Goal: Use online tool/utility: Utilize a website feature to perform a specific function

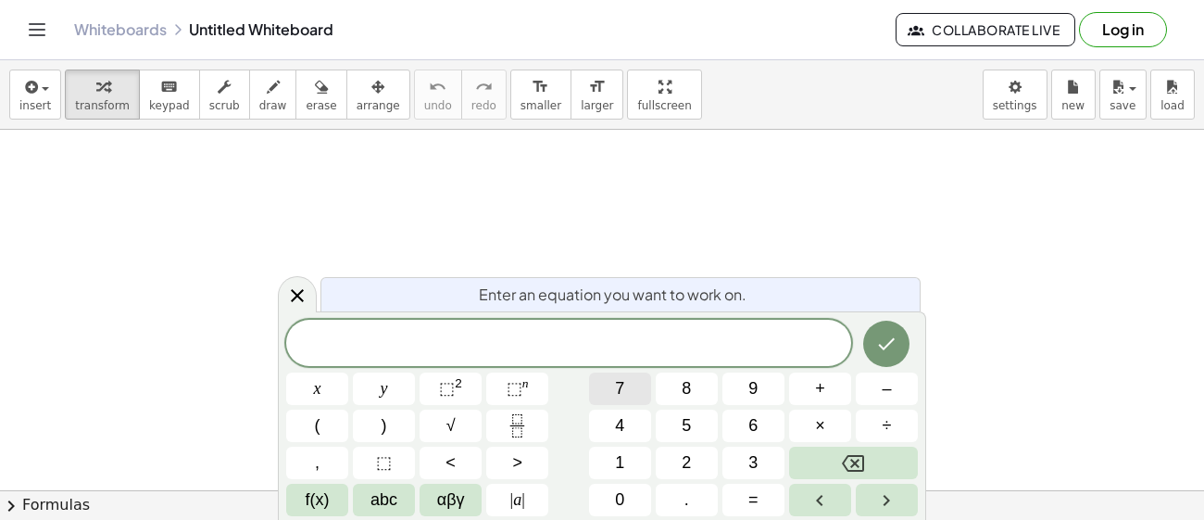
click at [624, 376] on button "7" at bounding box center [620, 388] width 62 height 32
click at [827, 382] on button "+" at bounding box center [820, 388] width 62 height 32
click at [692, 428] on button "5" at bounding box center [687, 425] width 62 height 32
click at [894, 346] on icon "Done" at bounding box center [887, 344] width 22 height 22
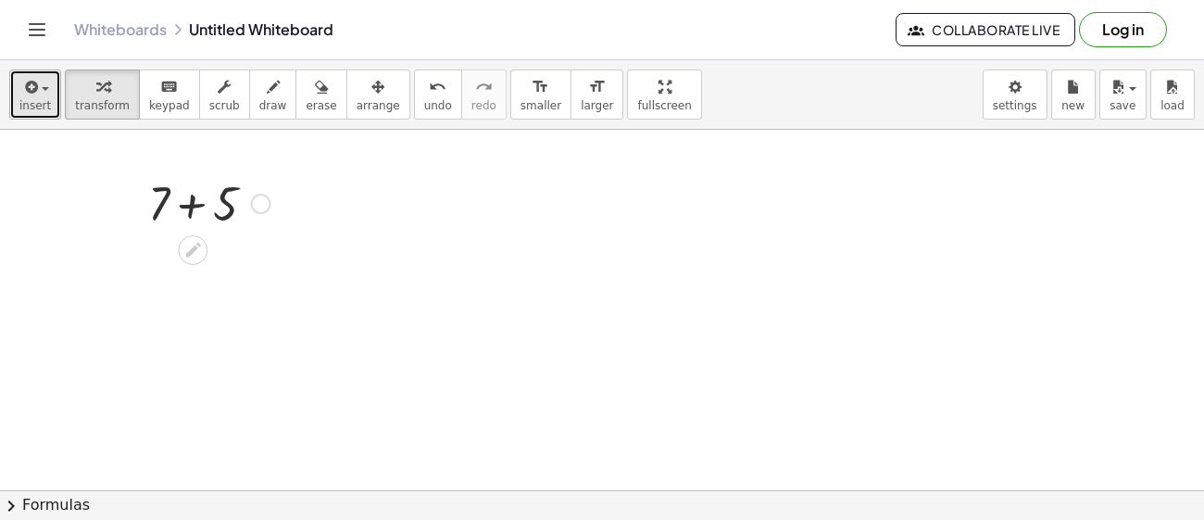
click at [35, 99] on span "insert" at bounding box center [34, 105] width 31 height 13
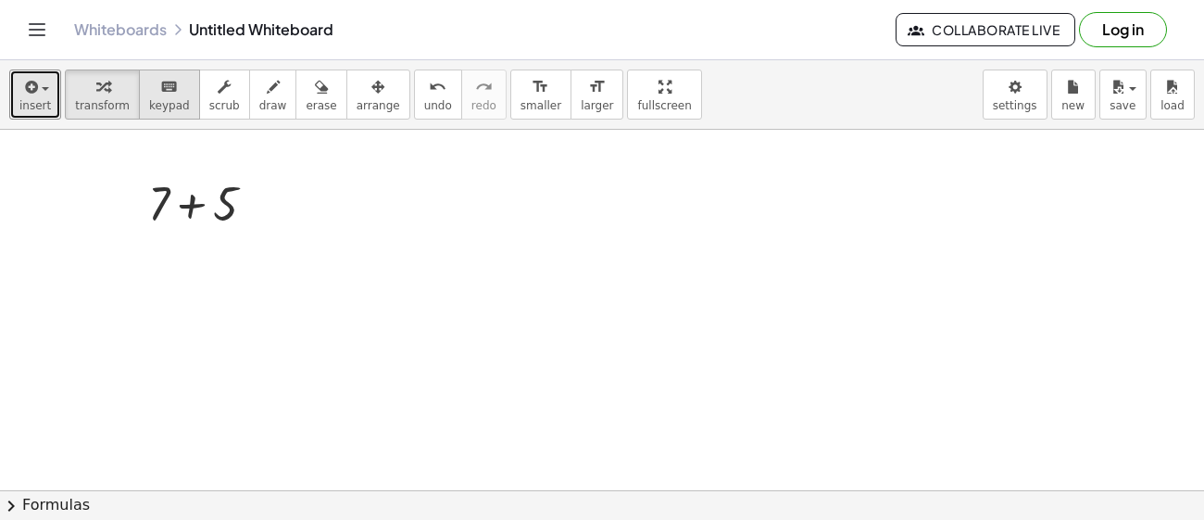
click at [172, 101] on button "keyboard keypad" at bounding box center [169, 94] width 61 height 50
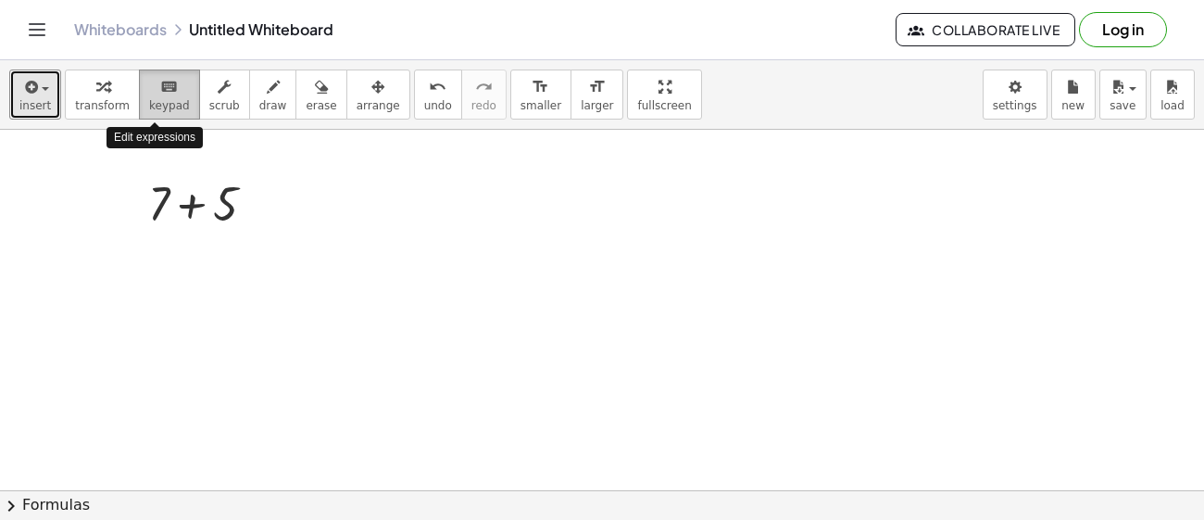
click at [172, 101] on button "keyboard keypad" at bounding box center [169, 94] width 61 height 50
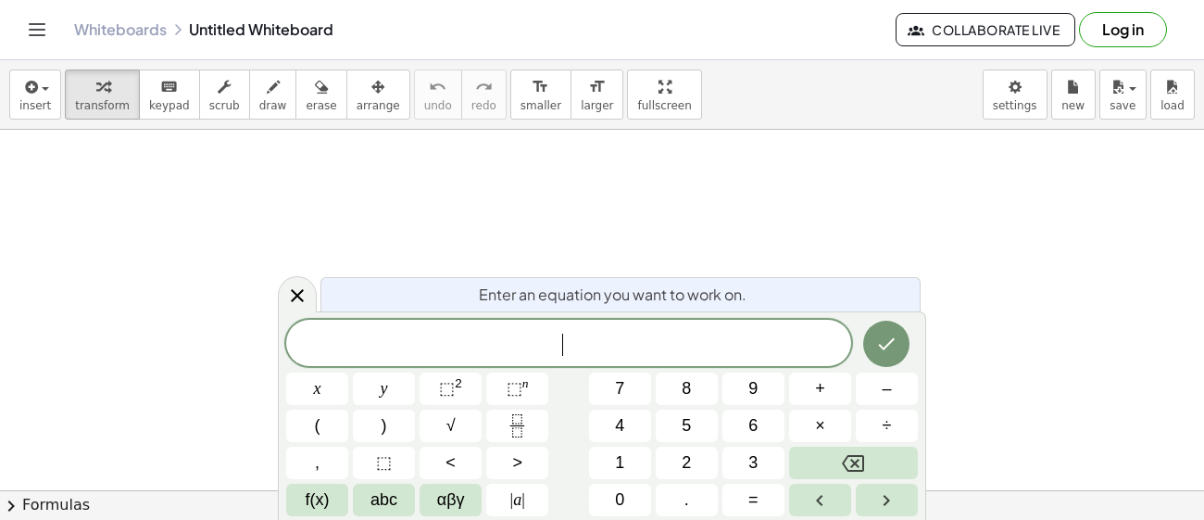
click at [642, 322] on div "​" at bounding box center [568, 343] width 565 height 46
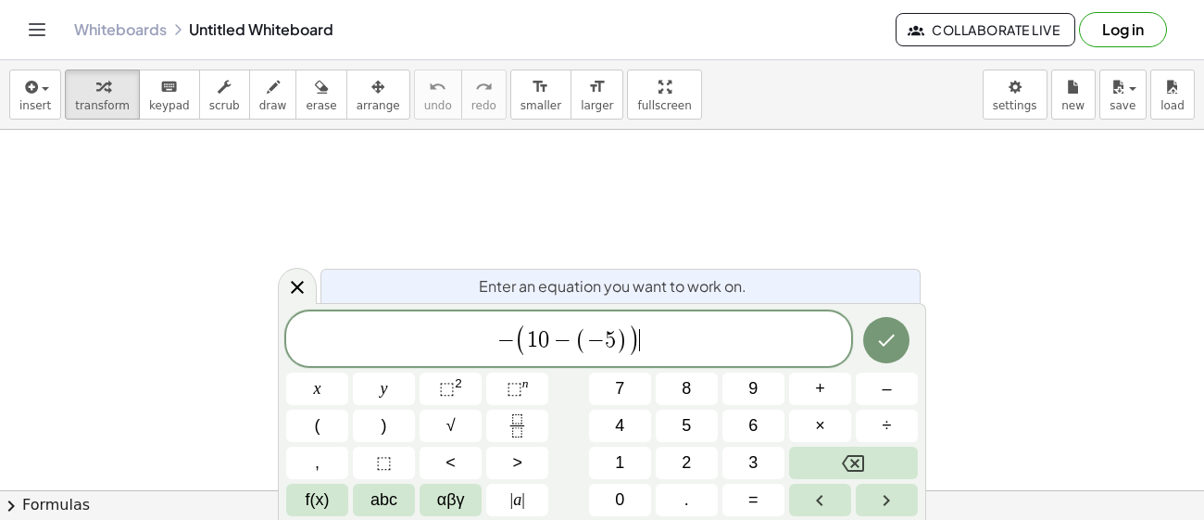
click at [812, 392] on button "+" at bounding box center [820, 388] width 62 height 32
click at [764, 430] on button "6" at bounding box center [754, 425] width 62 height 32
click at [898, 393] on button "–" at bounding box center [887, 388] width 62 height 32
click at [526, 505] on button "| a |" at bounding box center [517, 500] width 62 height 32
click at [900, 398] on button "–" at bounding box center [887, 388] width 62 height 32
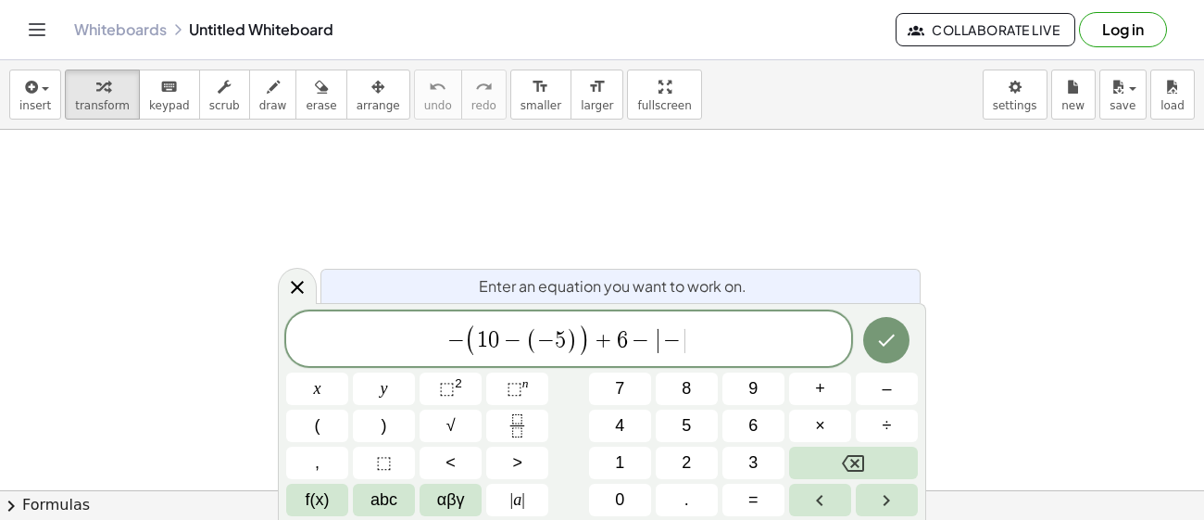
click at [626, 467] on button "1" at bounding box center [620, 463] width 62 height 32
click at [628, 464] on button "1" at bounding box center [620, 463] width 62 height 32
click at [827, 397] on button "+" at bounding box center [820, 388] width 62 height 32
click at [328, 431] on button "(" at bounding box center [317, 425] width 62 height 32
click at [887, 391] on span "–" at bounding box center [886, 388] width 9 height 25
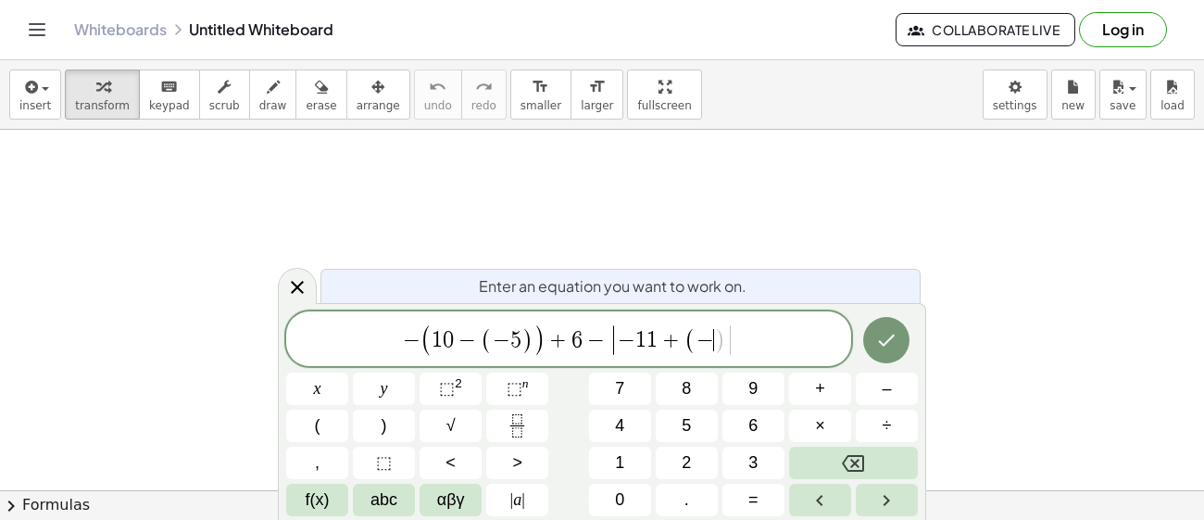
click at [765, 435] on button "6" at bounding box center [754, 425] width 62 height 32
click at [377, 432] on button ")" at bounding box center [384, 425] width 62 height 32
click at [522, 503] on span "|" at bounding box center [524, 499] width 4 height 19
click at [820, 388] on span "+" at bounding box center [820, 388] width 10 height 25
click at [328, 434] on button "(" at bounding box center [317, 425] width 62 height 32
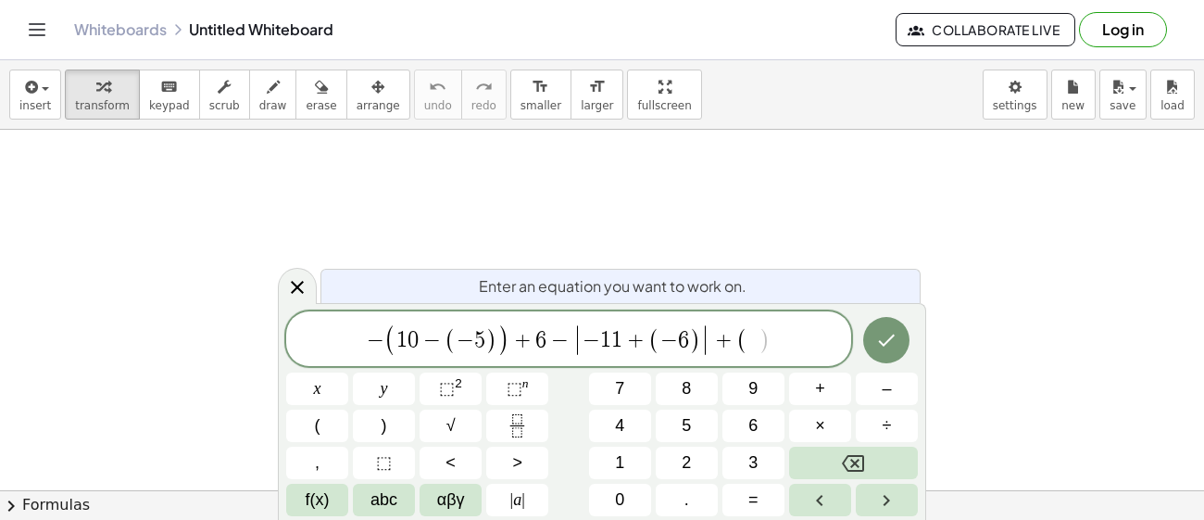
click at [898, 396] on button "–" at bounding box center [887, 388] width 62 height 32
click at [630, 461] on button "1" at bounding box center [620, 463] width 62 height 32
click at [696, 468] on button "2" at bounding box center [687, 463] width 62 height 32
click at [396, 429] on button ")" at bounding box center [384, 425] width 62 height 32
click at [892, 346] on icon "Done" at bounding box center [887, 340] width 22 height 22
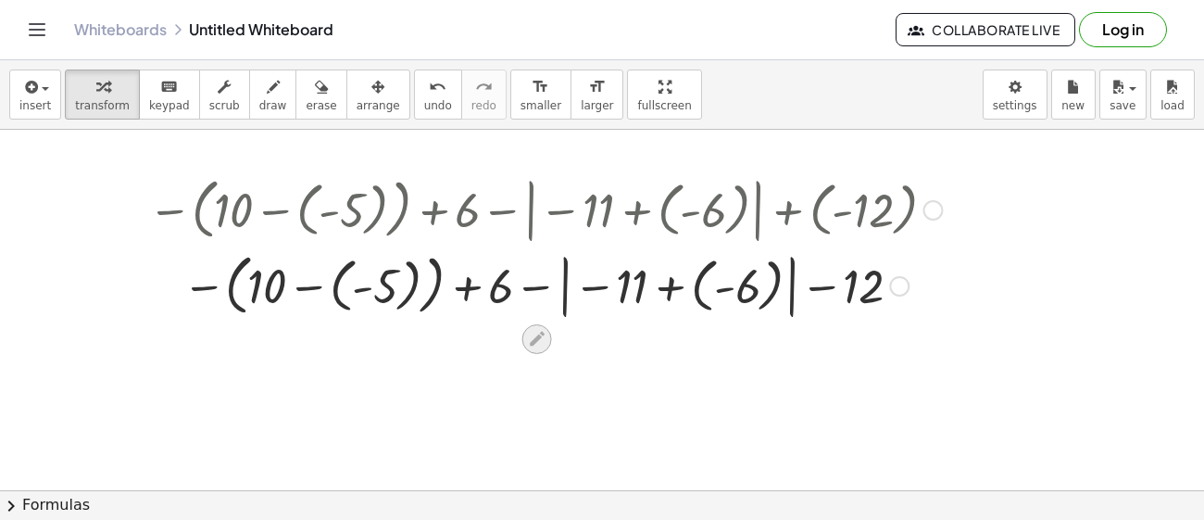
click at [545, 329] on icon at bounding box center [536, 338] width 19 height 19
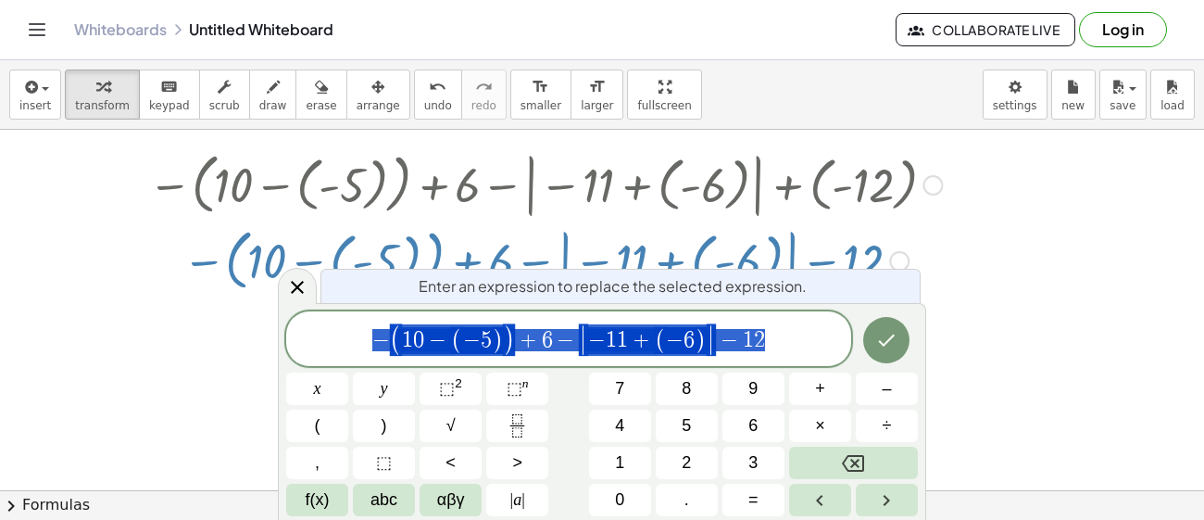
scroll to position [26, 0]
click at [896, 348] on icon "Done" at bounding box center [887, 340] width 22 height 22
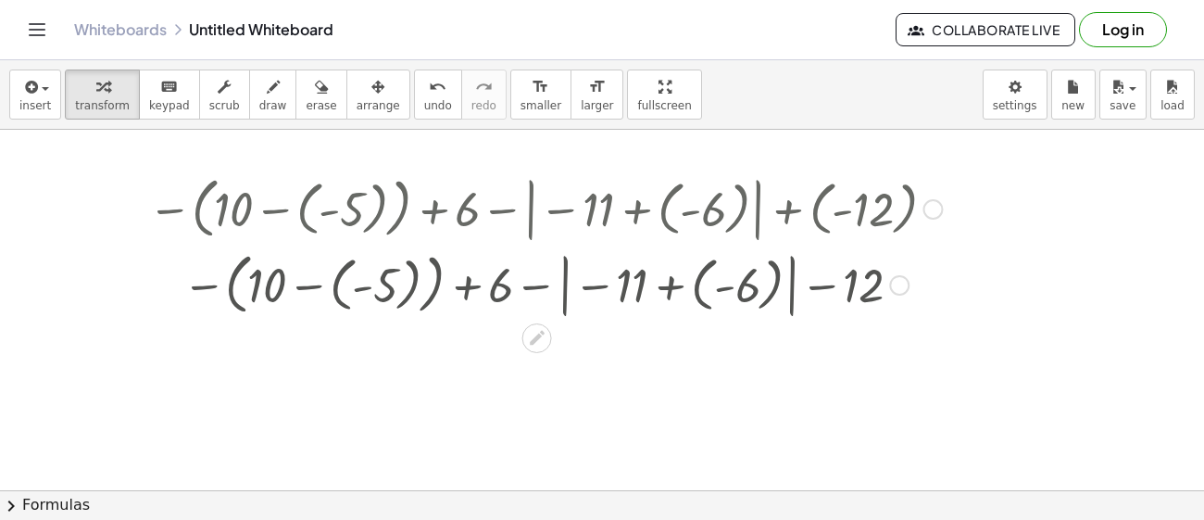
scroll to position [0, 0]
click at [534, 348] on div at bounding box center [538, 339] width 30 height 30
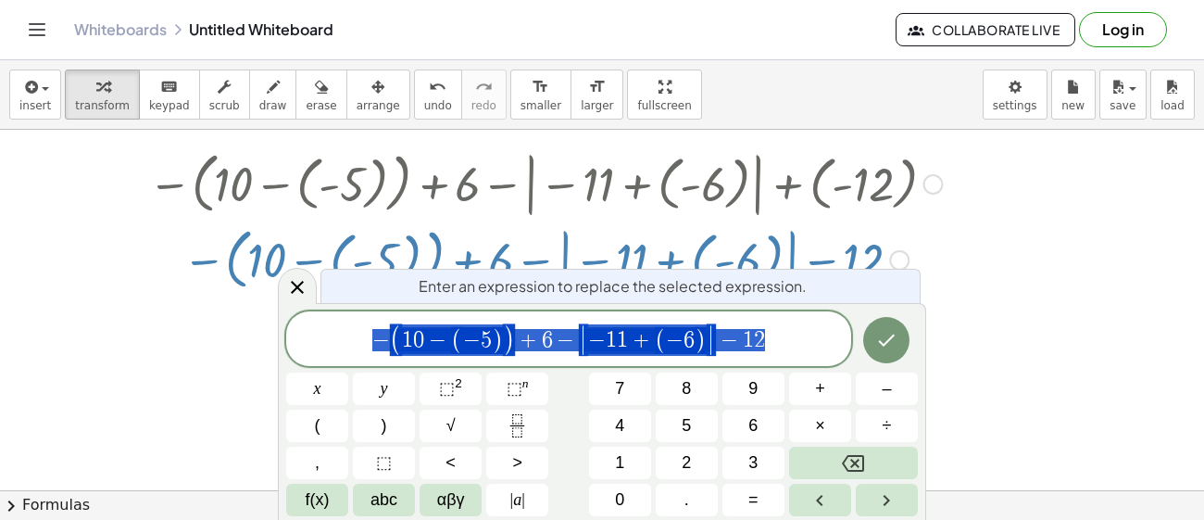
click at [891, 346] on icon "Done" at bounding box center [887, 340] width 22 height 22
